Goal: Task Accomplishment & Management: Use online tool/utility

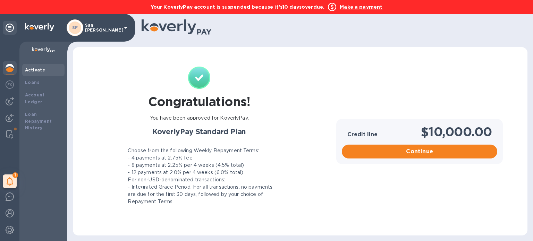
click at [367, 8] on b "Make a payment" at bounding box center [361, 7] width 43 height 6
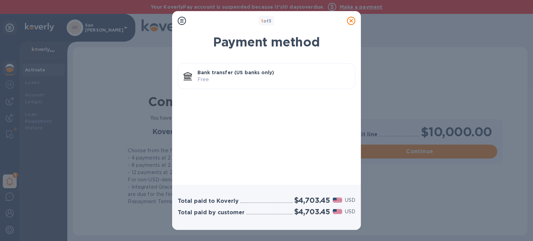
click at [351, 20] on icon at bounding box center [351, 21] width 8 height 8
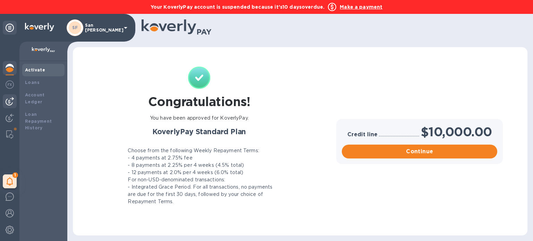
click at [11, 101] on img at bounding box center [10, 101] width 8 height 8
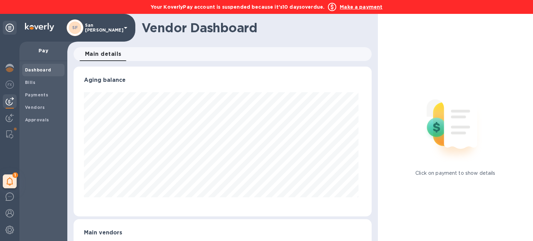
scroll to position [150, 295]
click at [37, 84] on span "Bills" at bounding box center [43, 82] width 37 height 7
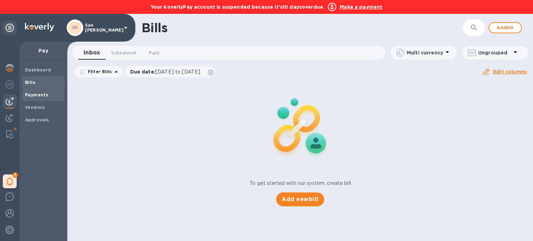
click at [38, 94] on b "Payments" at bounding box center [36, 94] width 23 height 5
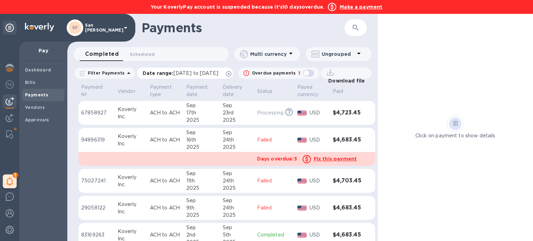
click at [232, 73] on icon at bounding box center [229, 74] width 6 height 6
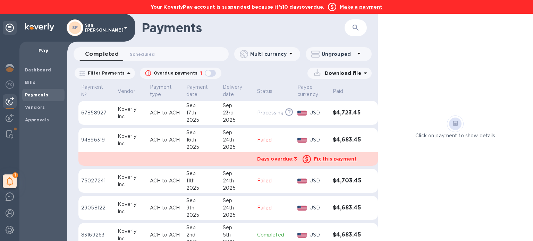
click at [343, 158] on u "Fix this payment" at bounding box center [335, 159] width 43 height 6
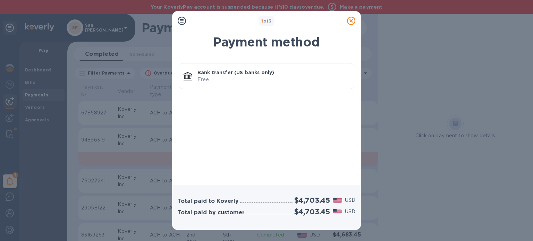
click at [260, 79] on p "Free" at bounding box center [274, 79] width 152 height 7
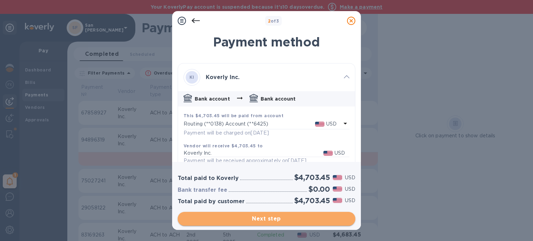
click at [277, 221] on span "Next step" at bounding box center [266, 219] width 167 height 8
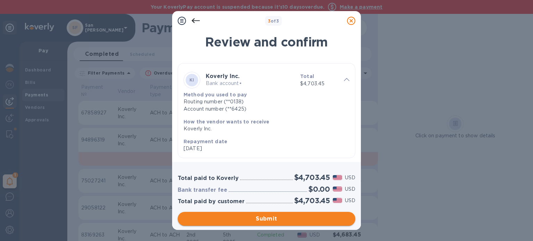
click at [264, 217] on span "Submit" at bounding box center [266, 219] width 167 height 8
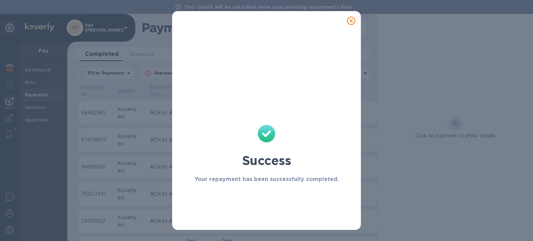
click at [353, 18] on icon at bounding box center [351, 21] width 8 height 8
